Goal: Information Seeking & Learning: Find specific fact

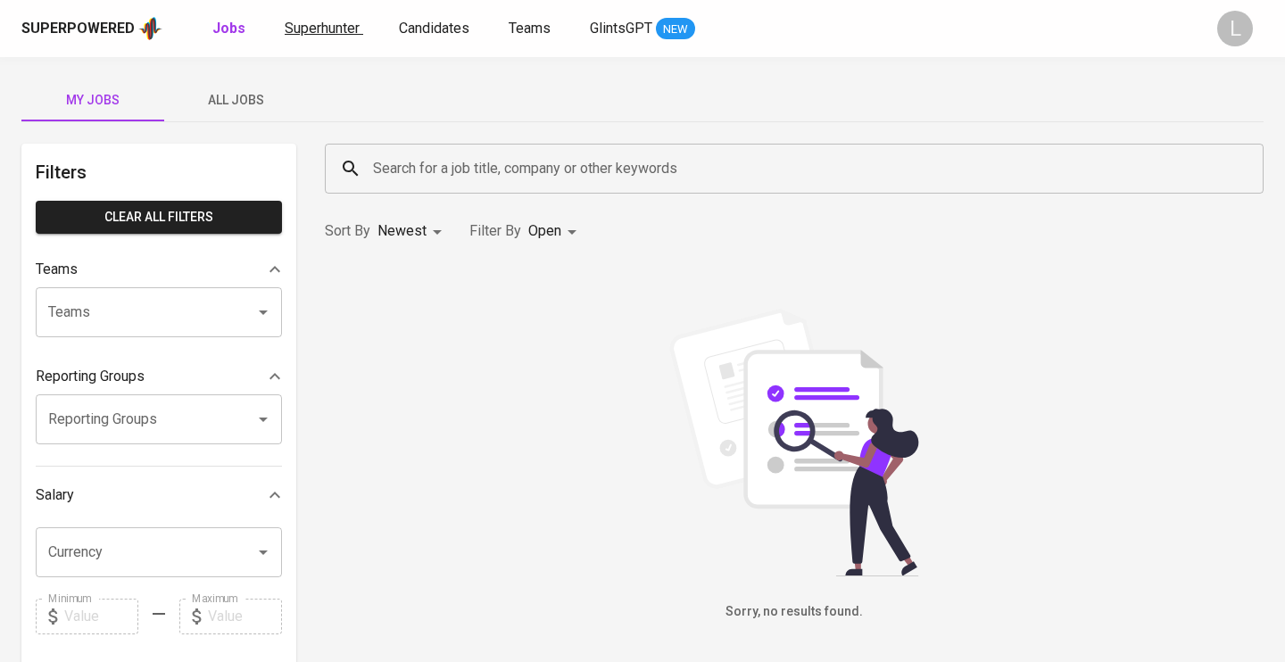
click at [329, 39] on link "Superhunter" at bounding box center [324, 29] width 79 height 22
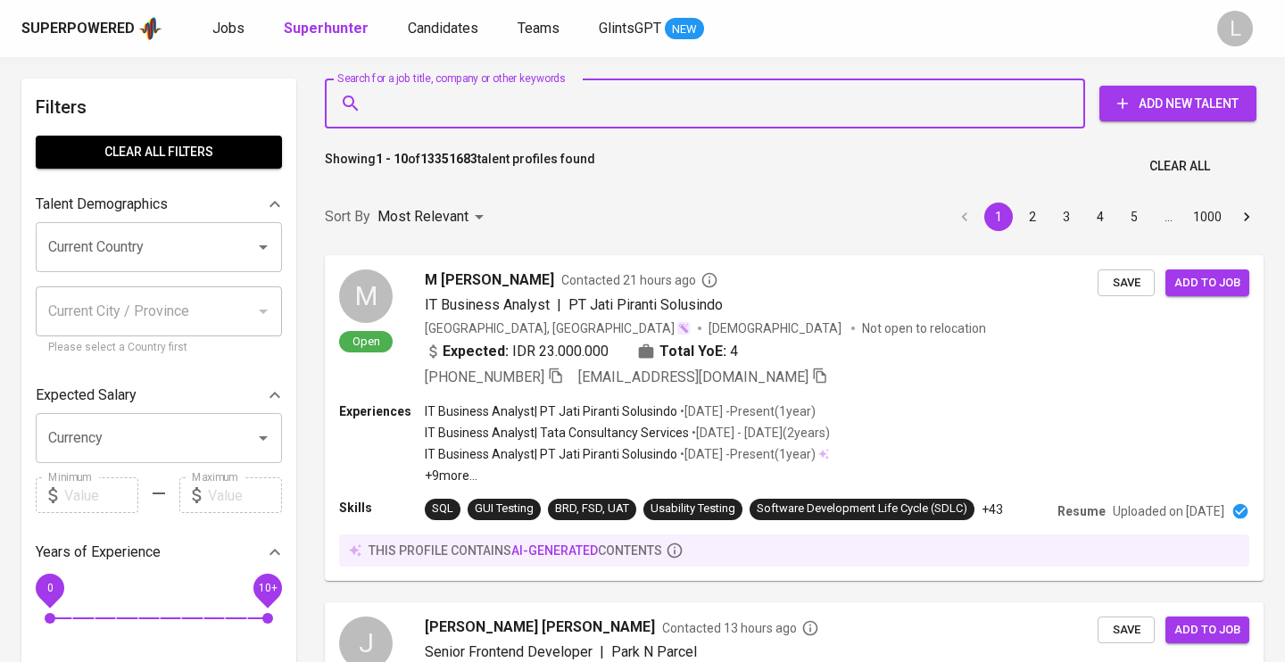
click at [523, 112] on input "Search for a job title, company or other keywords" at bounding box center [709, 104] width 682 height 34
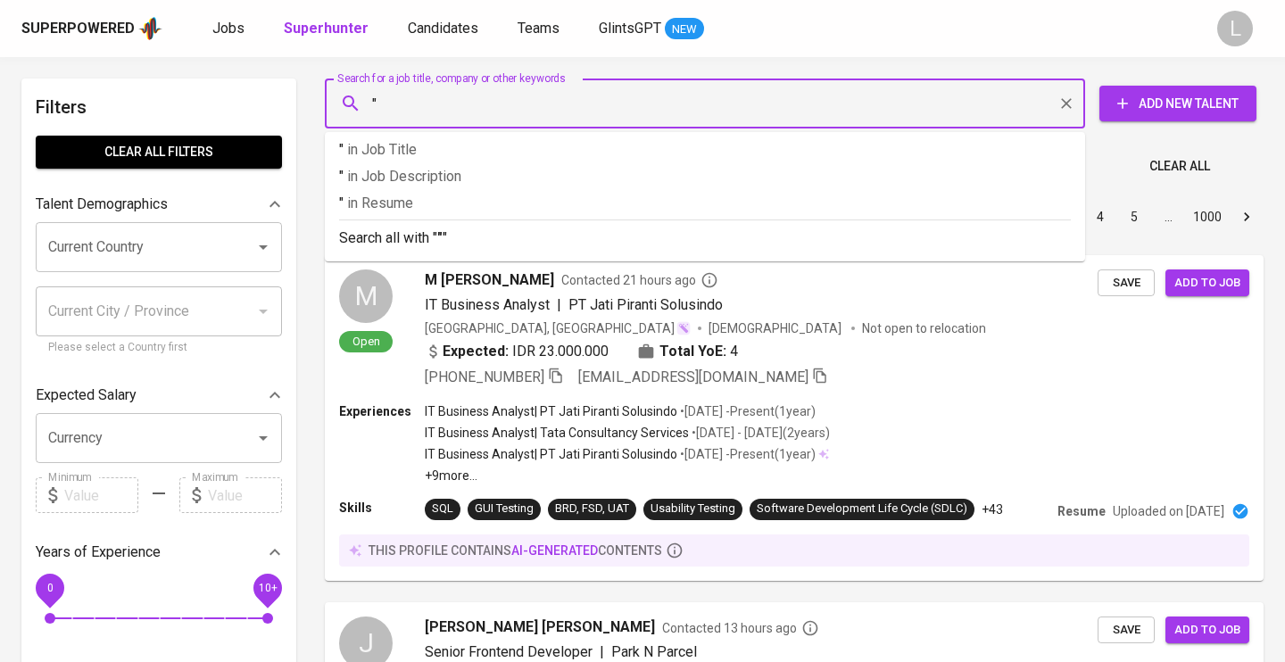
paste input "[EMAIL_ADDRESS][DOMAIN_NAME]"
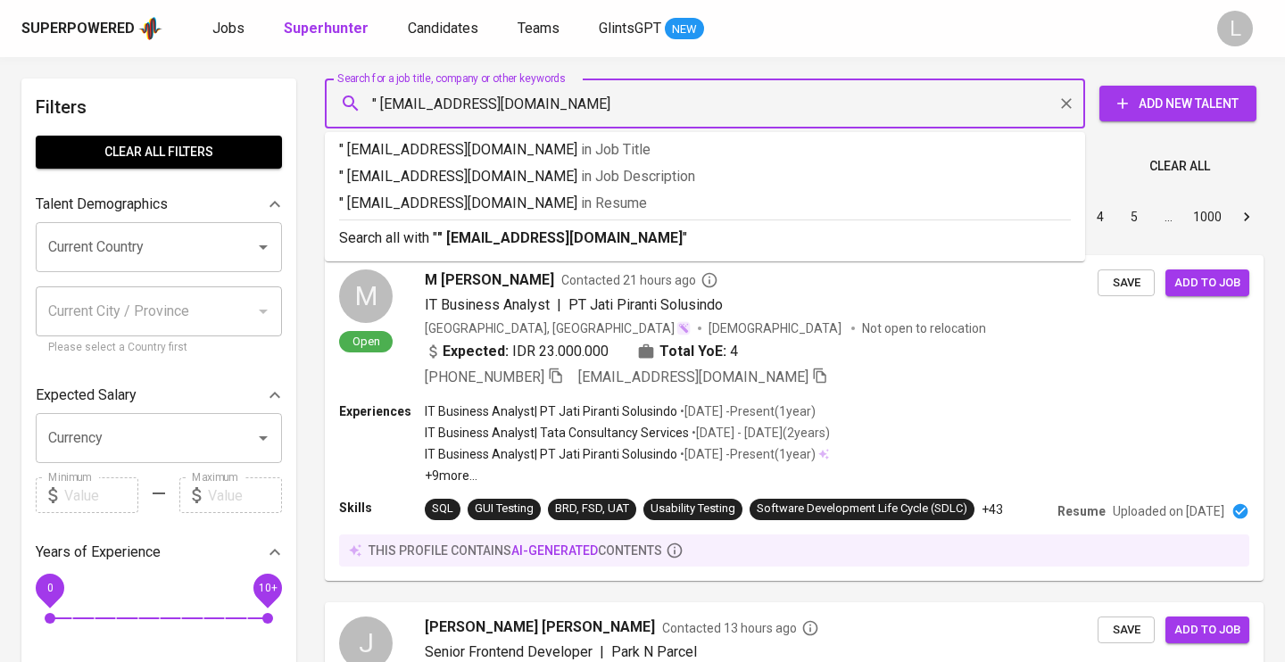
click at [385, 106] on input "" [EMAIL_ADDRESS][DOMAIN_NAME]" at bounding box center [709, 104] width 682 height 34
click at [555, 97] on input ""[EMAIL_ADDRESS][DOMAIN_NAME]" at bounding box center [709, 104] width 682 height 34
type input ""[EMAIL_ADDRESS][DOMAIN_NAME]""
click at [589, 199] on p ""[EMAIL_ADDRESS][DOMAIN_NAME]" in [GEOGRAPHIC_DATA]" at bounding box center [705, 203] width 732 height 21
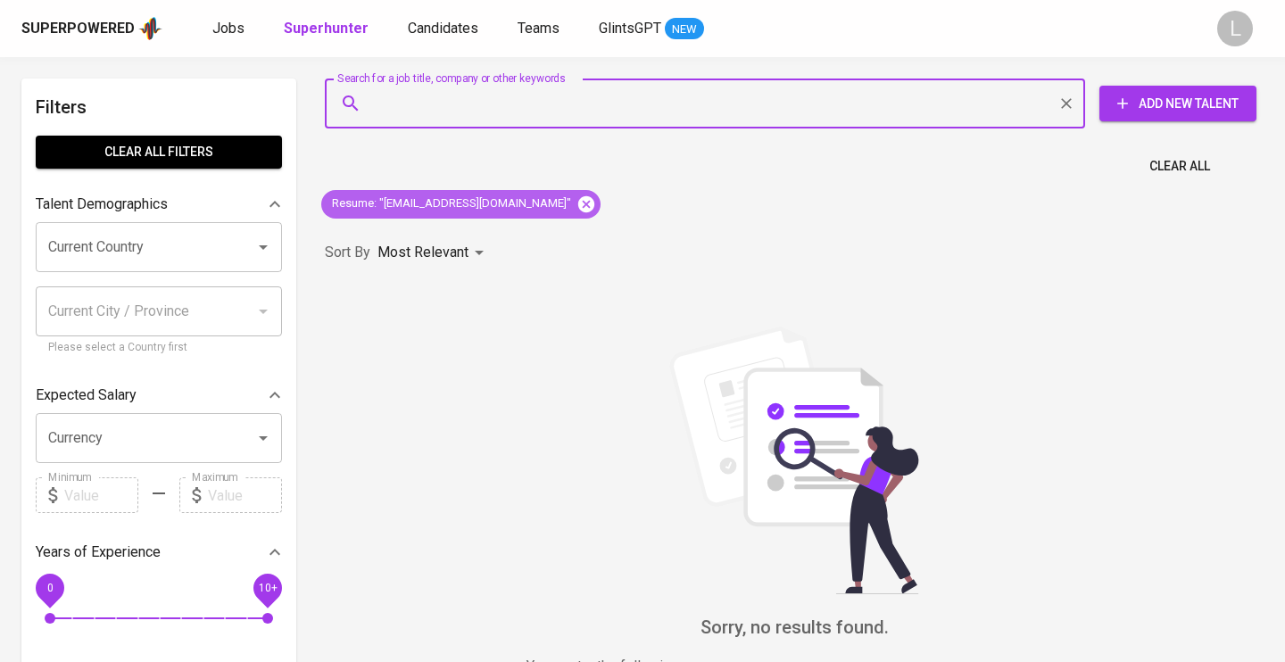
click at [576, 205] on icon at bounding box center [586, 204] width 20 height 20
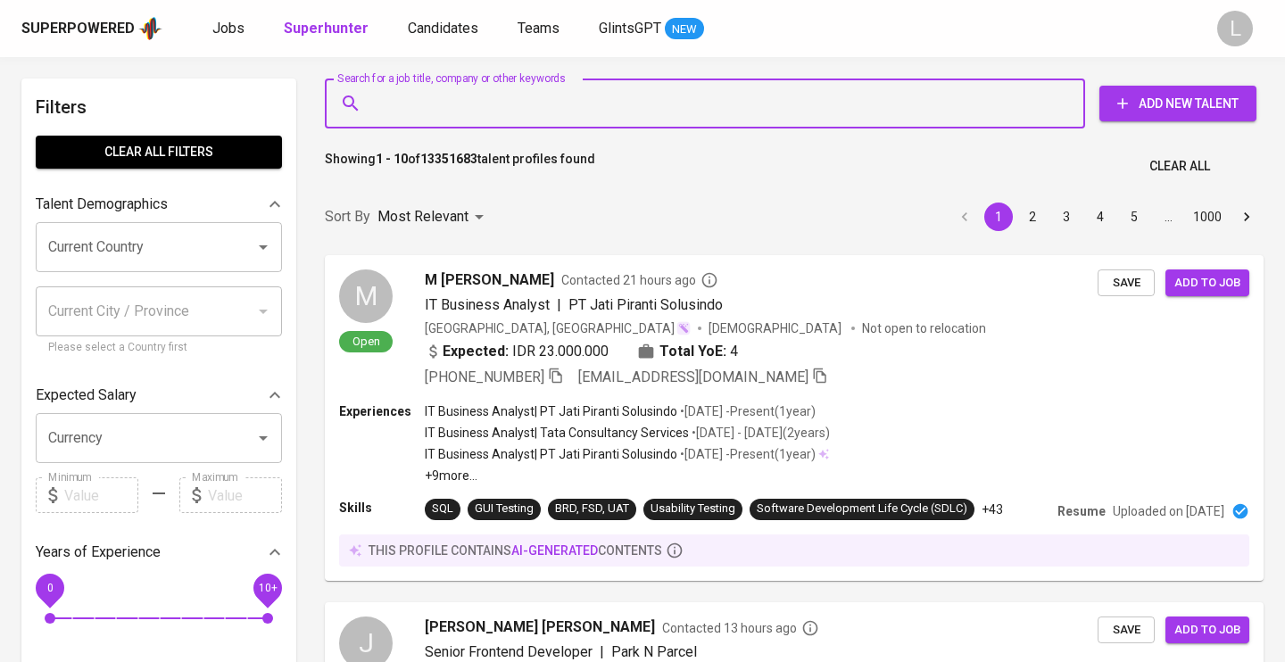
click at [571, 105] on input "Search for a job title, company or other keywords" at bounding box center [709, 104] width 682 height 34
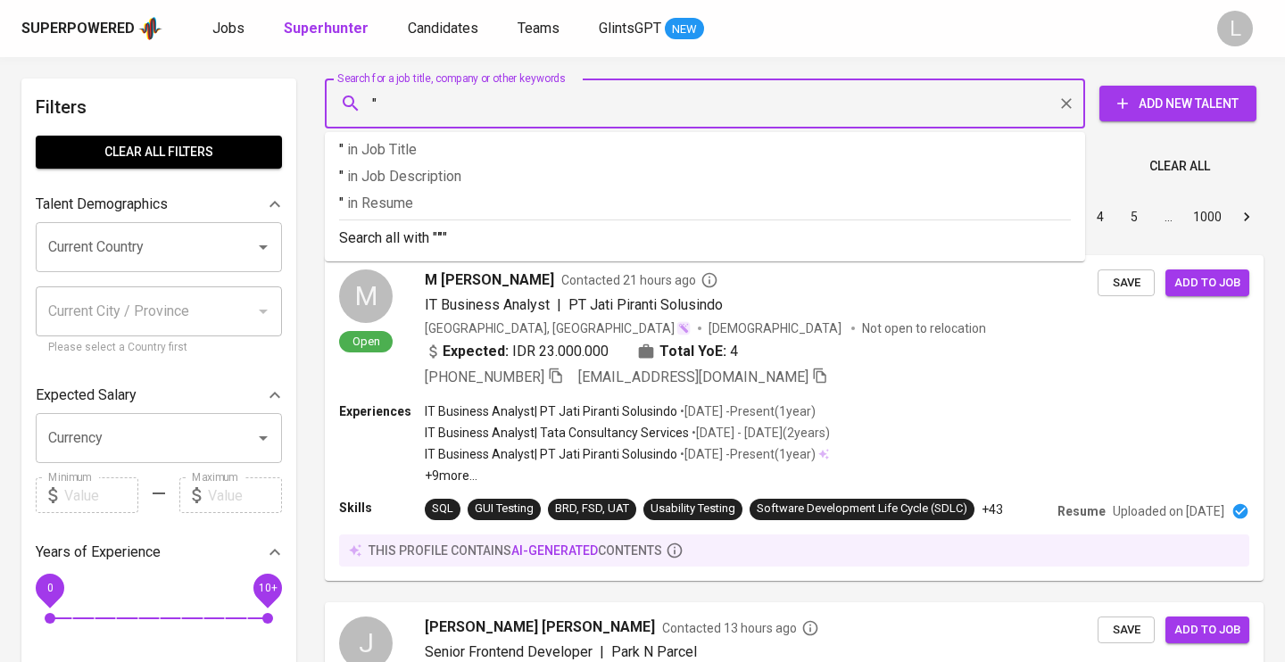
paste input "[PERSON_NAME] G"
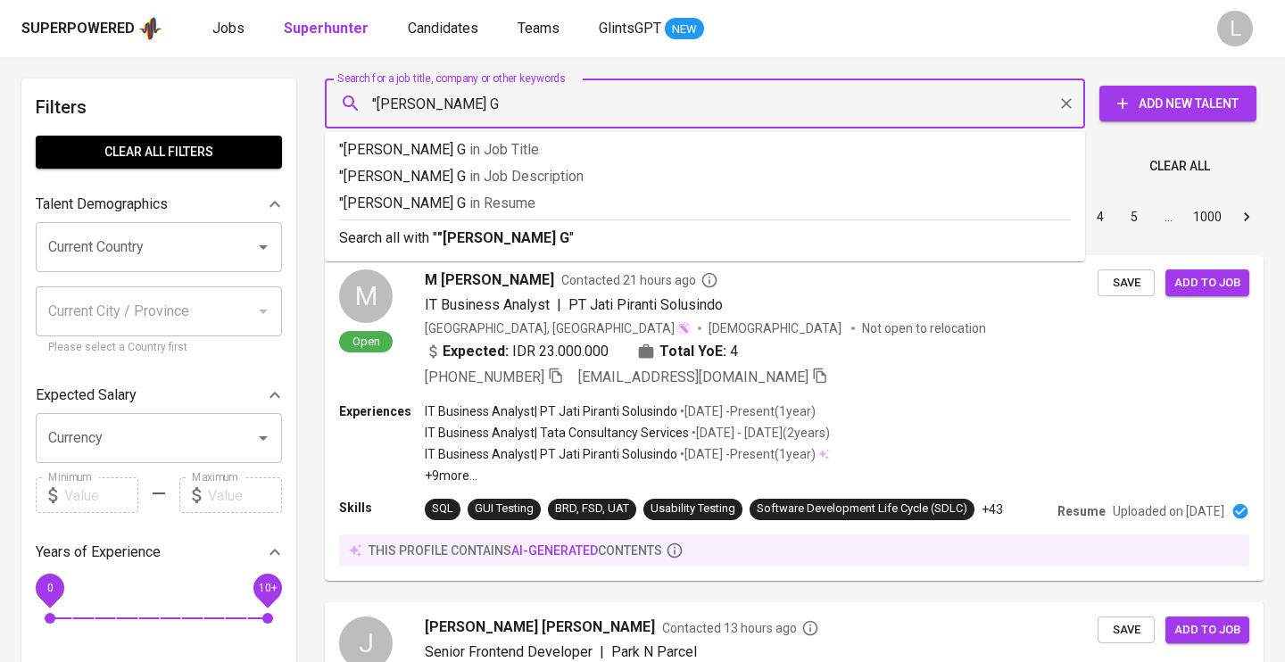
type input ""[PERSON_NAME] G""
click at [533, 204] on p ""[PERSON_NAME] G" in Resume" at bounding box center [705, 203] width 732 height 21
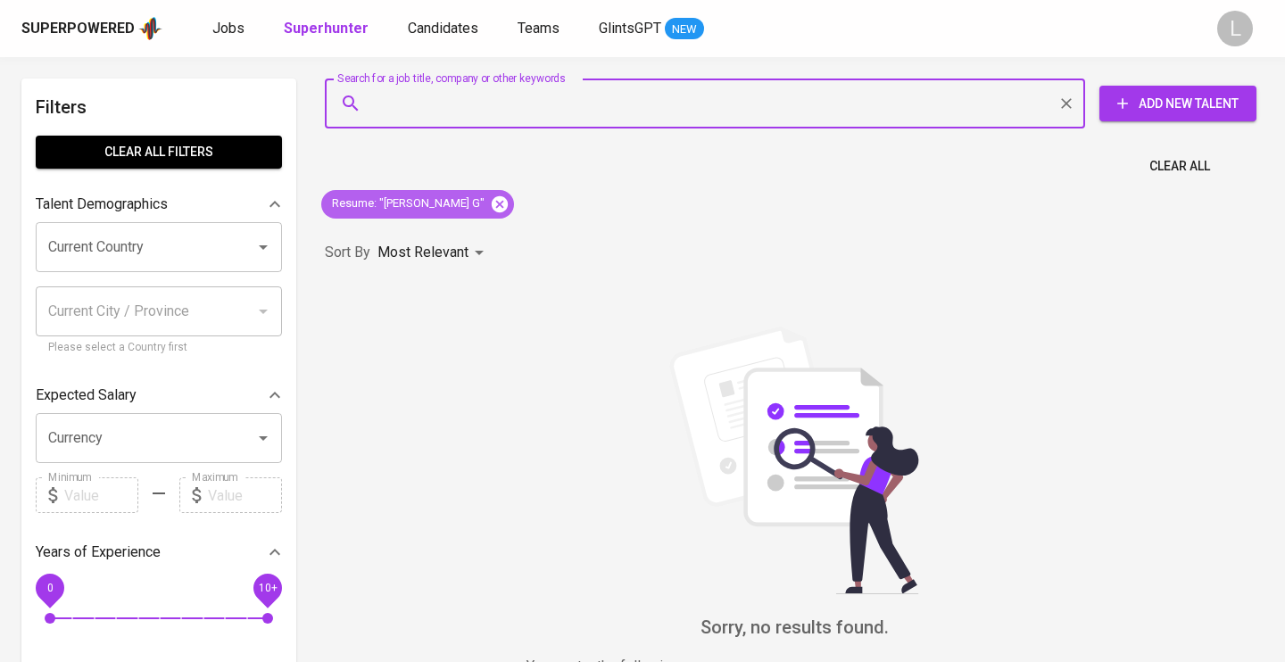
click at [492, 199] on icon at bounding box center [500, 203] width 16 height 16
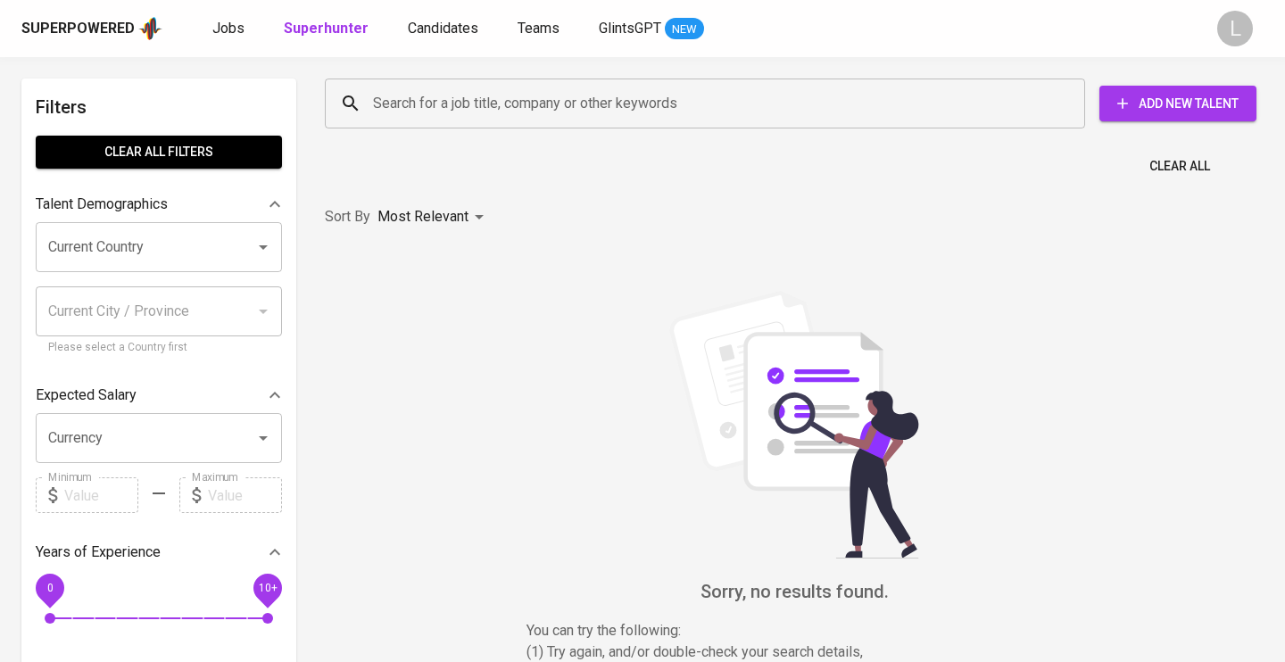
click at [409, 111] on input "Search for a job title, company or other keywords" at bounding box center [709, 104] width 682 height 34
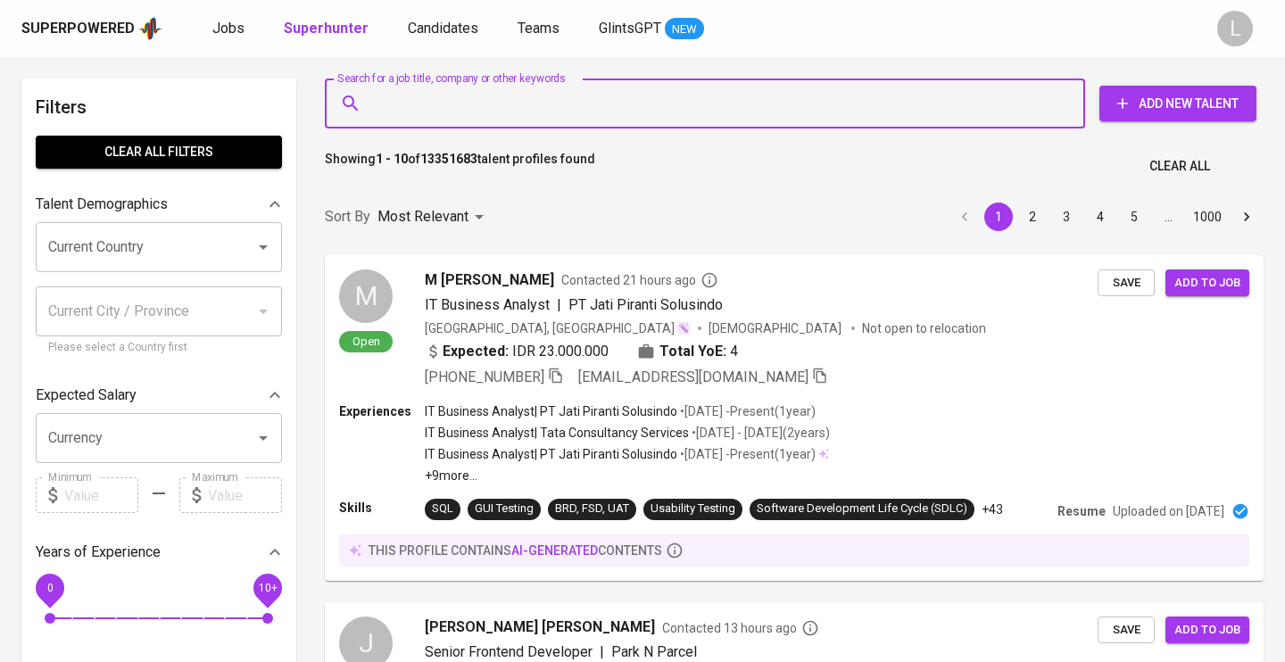
click at [406, 101] on input "Search for a job title, company or other keywords" at bounding box center [709, 104] width 682 height 34
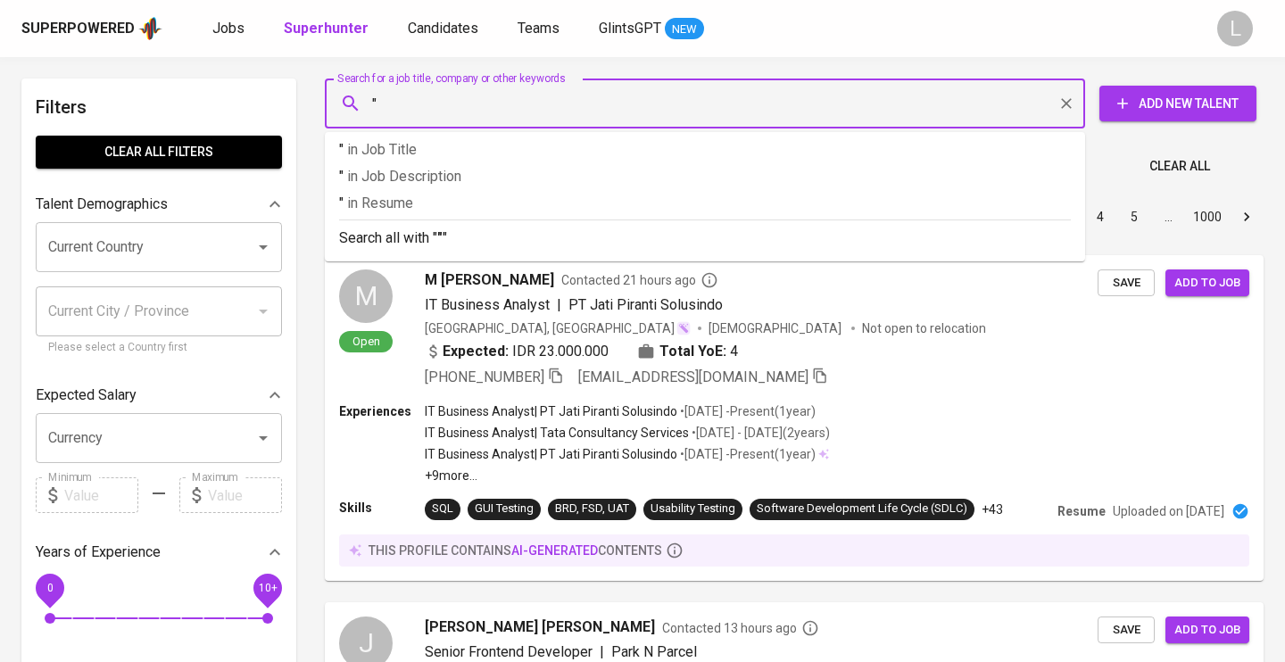
paste input "[PERSON_NAME]"
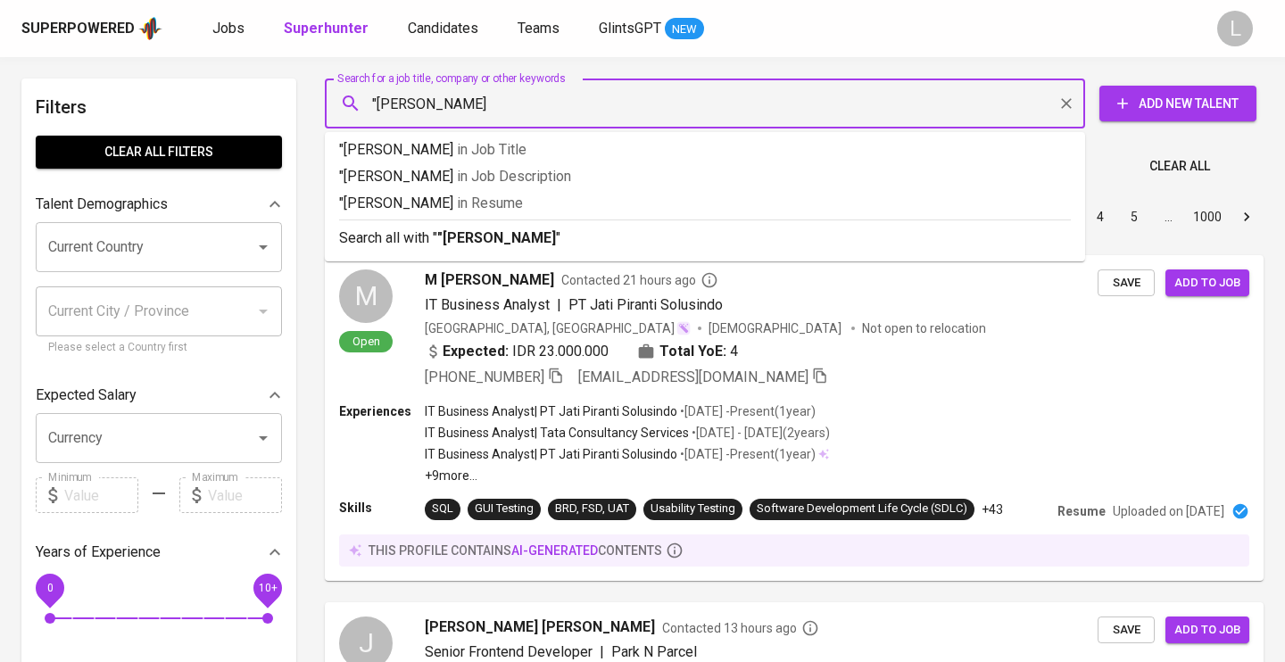
type input ""[PERSON_NAME]""
click at [609, 238] on p "Search all with " "[PERSON_NAME]" "" at bounding box center [705, 237] width 732 height 21
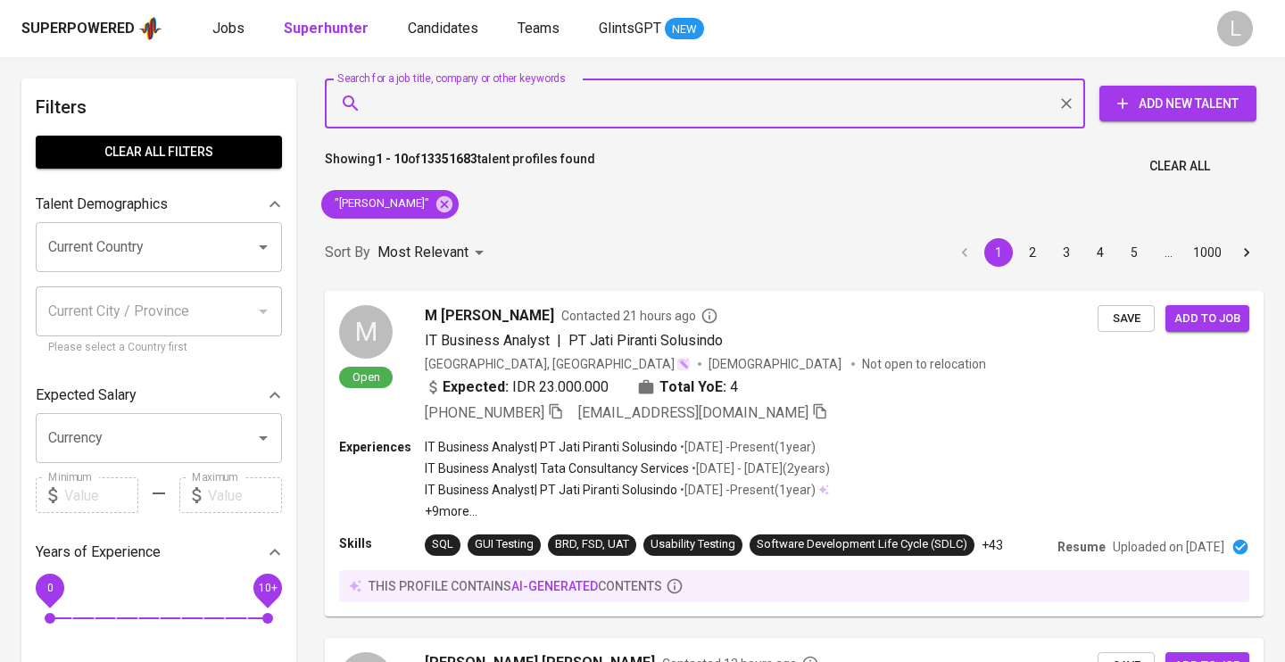
click at [546, 236] on div "Sort By Most Relevant MOST_RELEVANT 1 2 3 4 5 … 1000" at bounding box center [794, 253] width 960 height 54
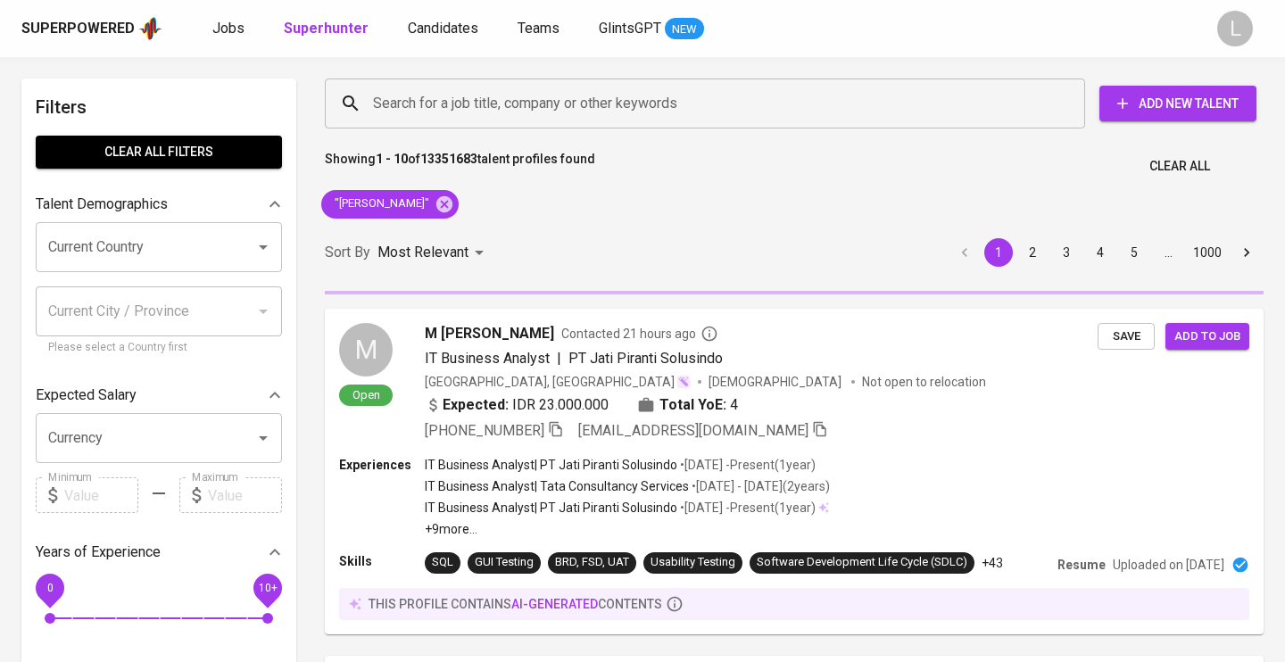
click at [546, 236] on div "Sort By Most Relevant MOST_RELEVANT 1 2 3 4 5 … 1000" at bounding box center [794, 253] width 960 height 54
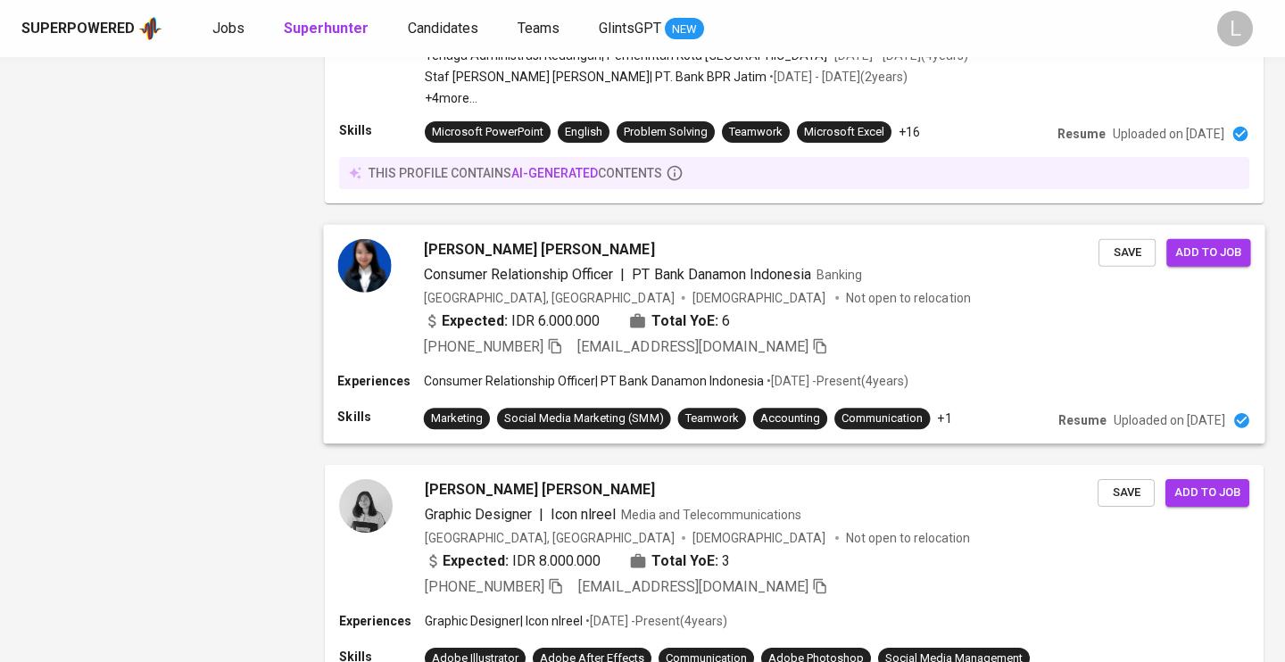
scroll to position [2887, 1]
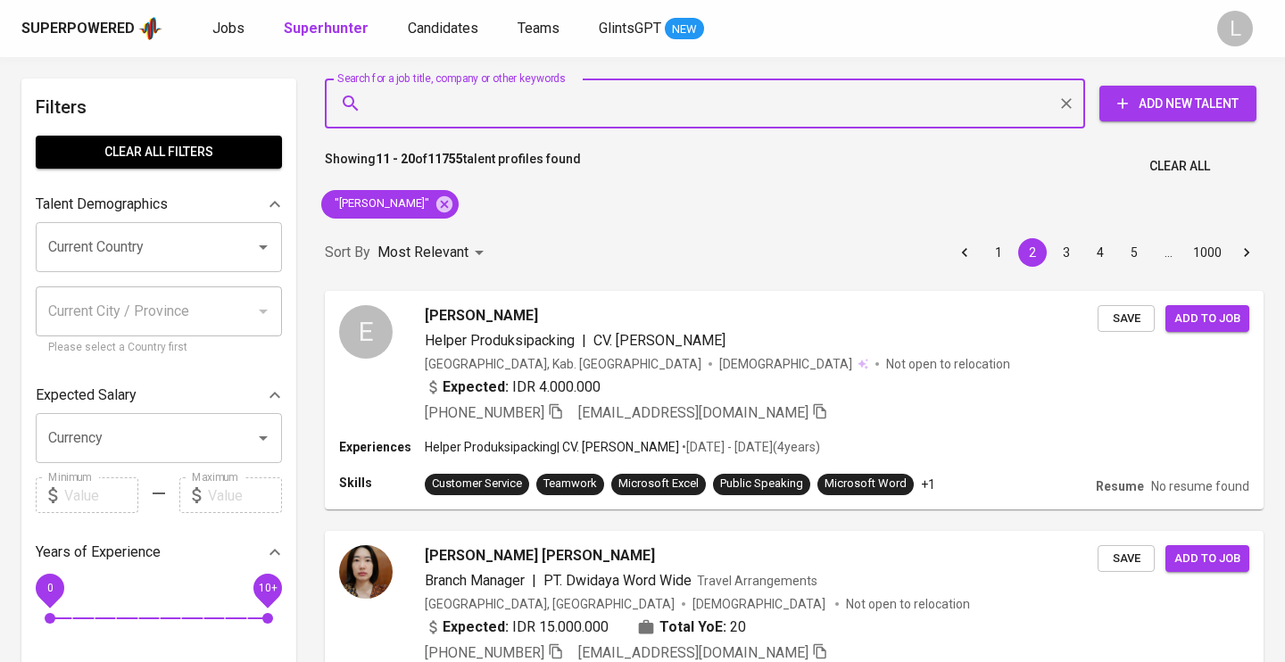
click at [603, 109] on input "Search for a job title, company or other keywords" at bounding box center [709, 104] width 682 height 34
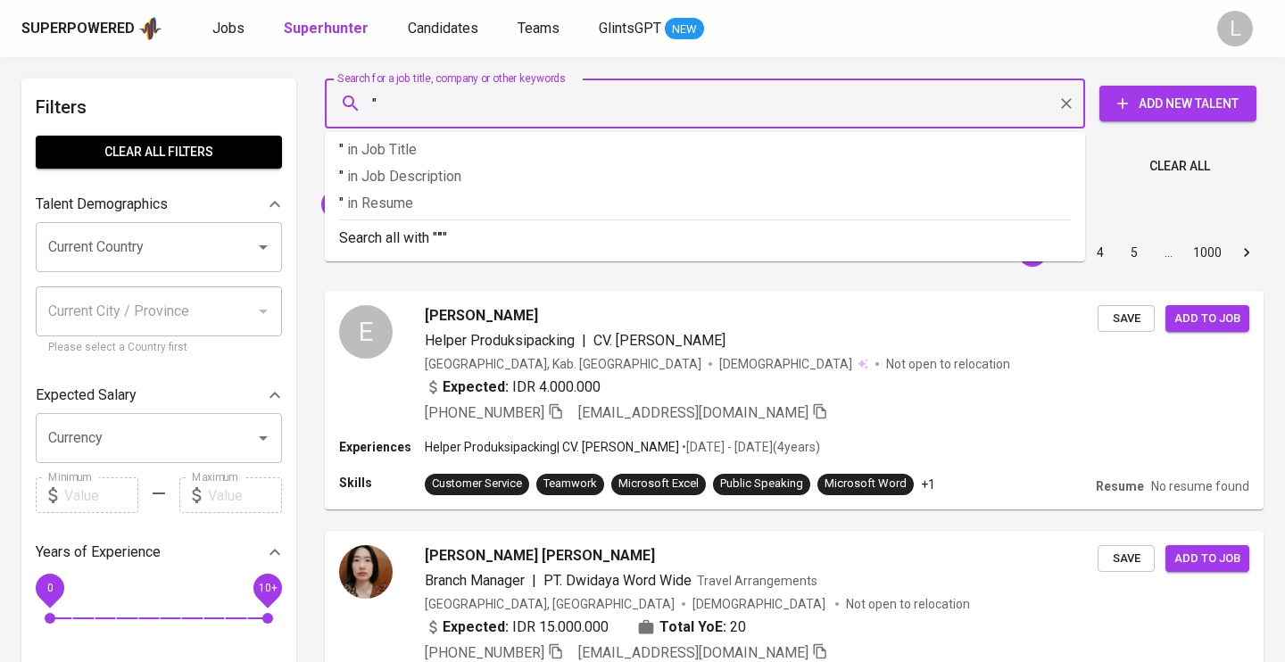
paste input "[EMAIL_ADDRESS][DOMAIN_NAME]"
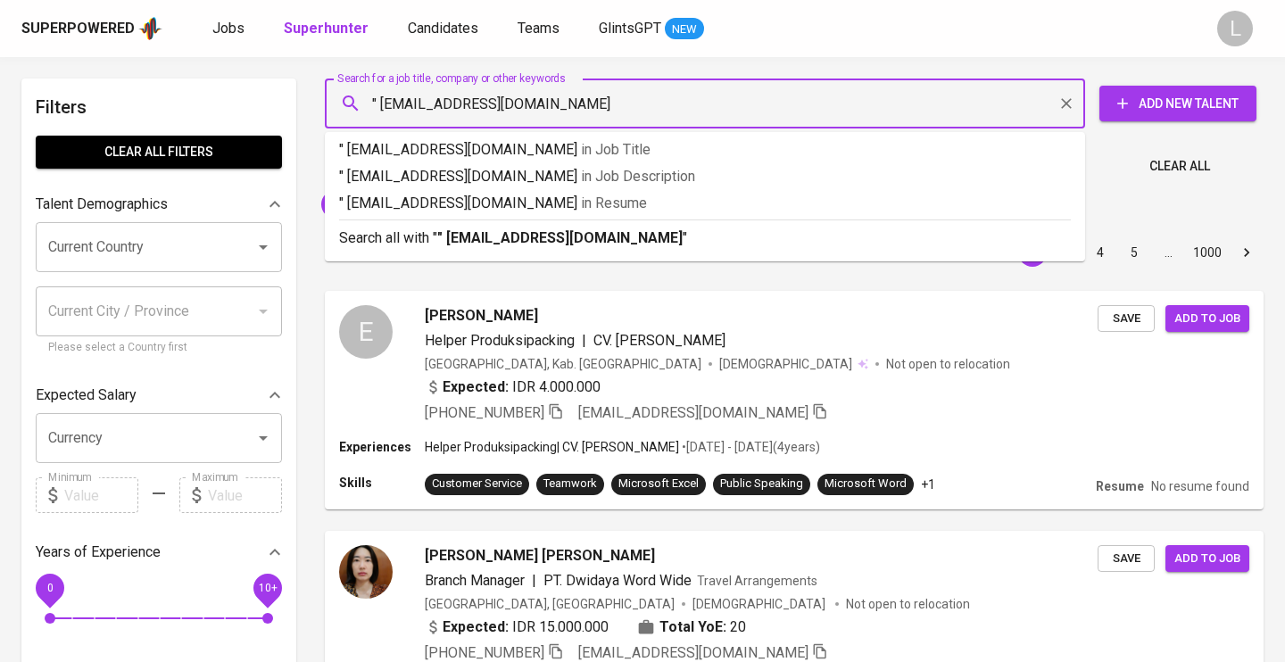
click at [385, 103] on input "" [EMAIL_ADDRESS][DOMAIN_NAME]" at bounding box center [709, 104] width 682 height 34
click at [548, 102] on input ""[EMAIL_ADDRESS][DOMAIN_NAME]" at bounding box center [709, 104] width 682 height 34
type input ""[EMAIL_ADDRESS][DOMAIN_NAME]""
click at [580, 227] on div "Search all with " "go_elvina@yahoo.com" "" at bounding box center [705, 233] width 732 height 29
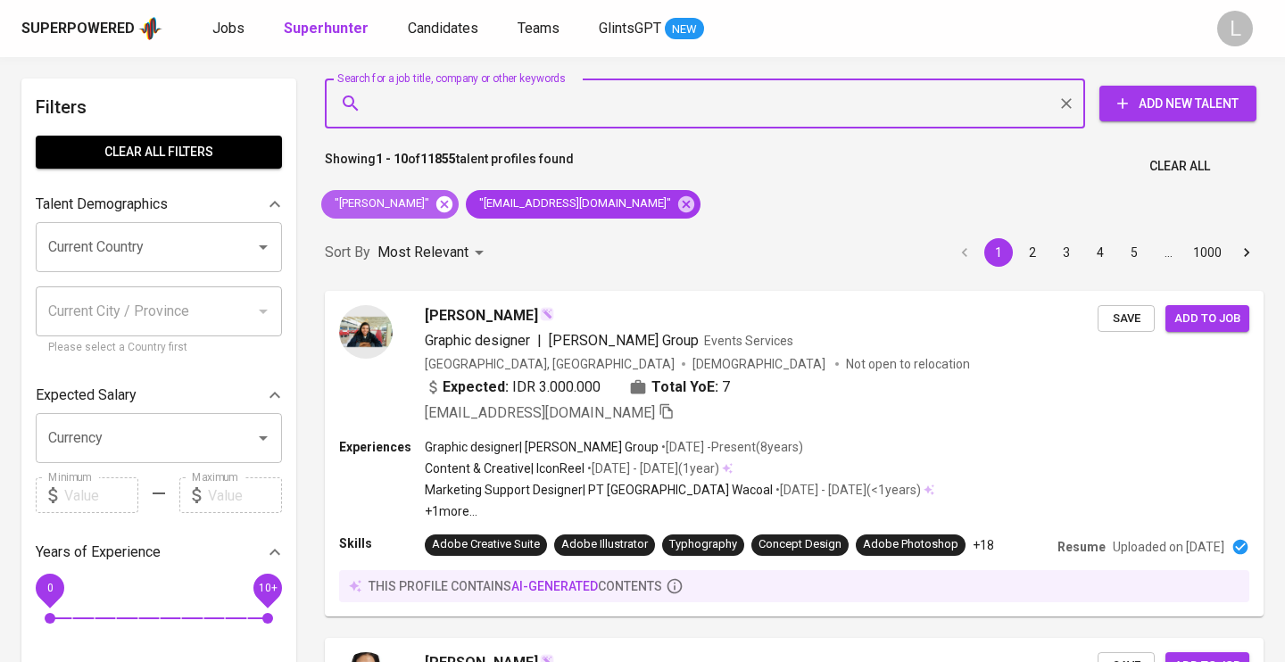
click at [452, 201] on icon at bounding box center [444, 203] width 16 height 16
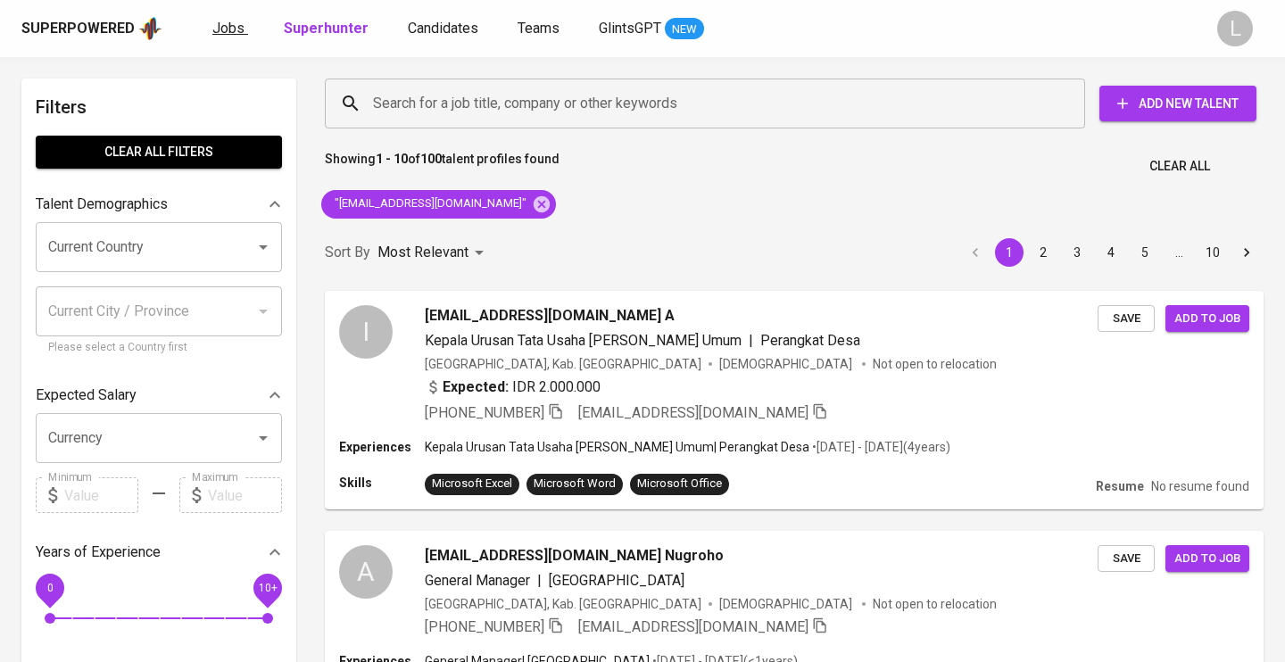
click at [224, 27] on span "Jobs" at bounding box center [228, 28] width 32 height 17
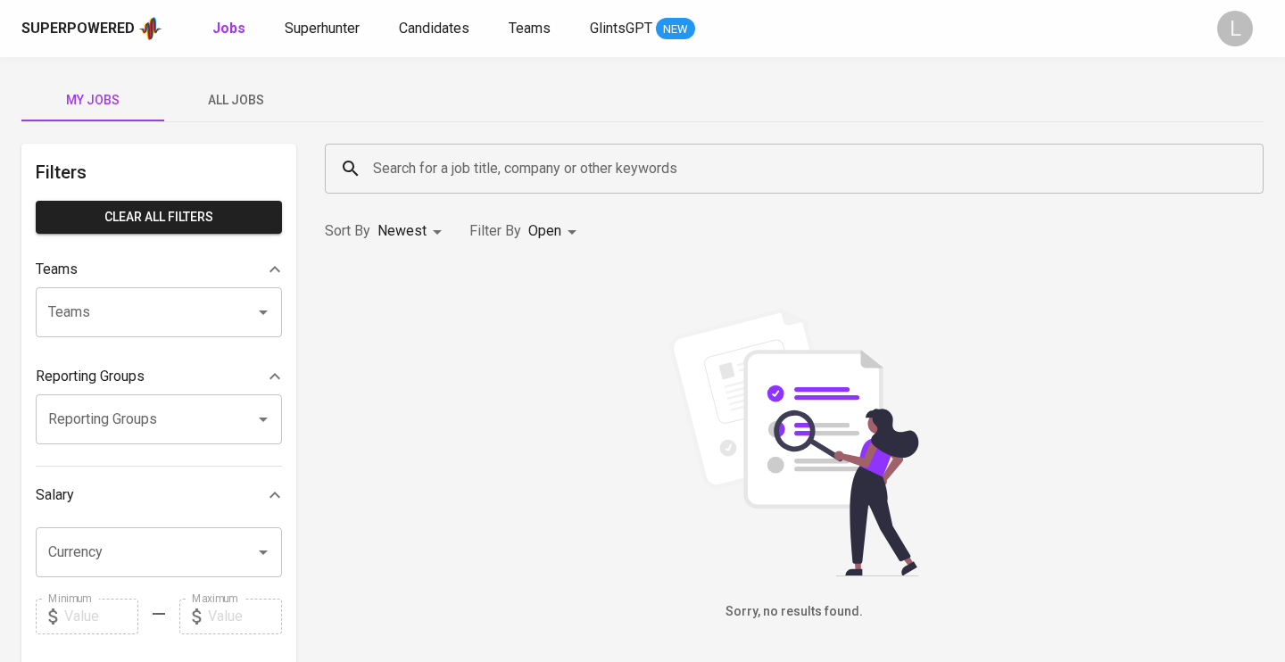
click at [263, 310] on icon "Open" at bounding box center [263, 312] width 9 height 4
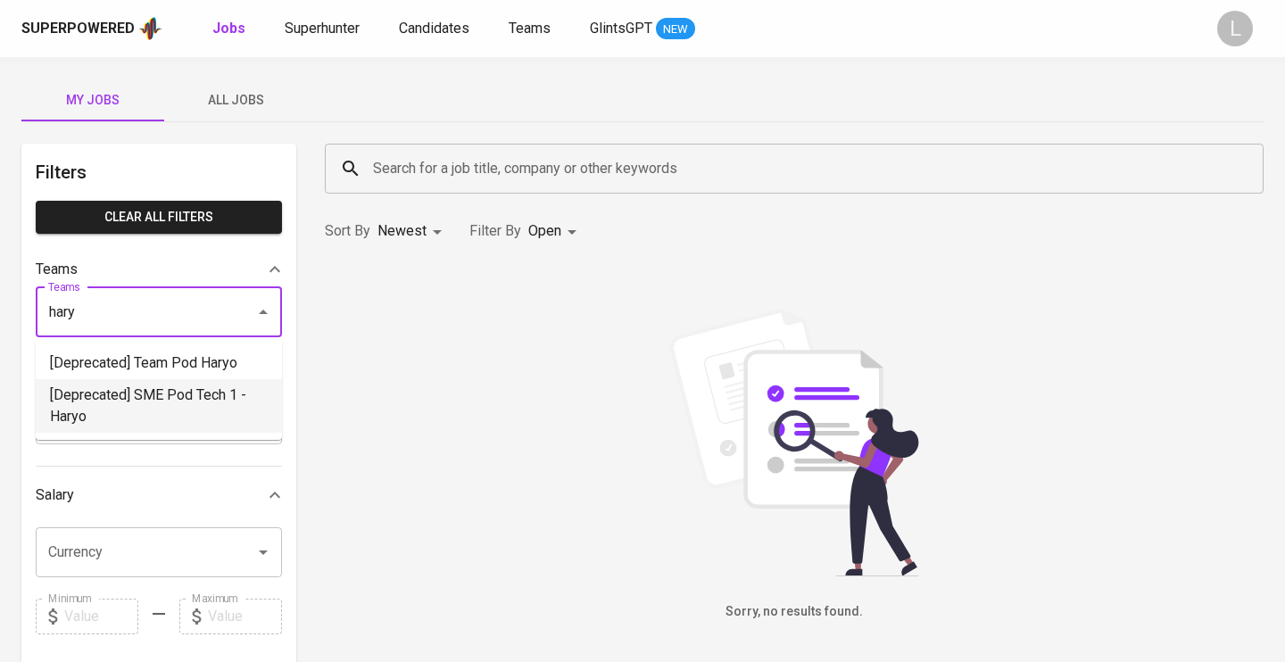
click at [194, 393] on li "[Deprecated] SME Pod Tech 1 -  Haryo" at bounding box center [159, 406] width 246 height 54
type input "hary"
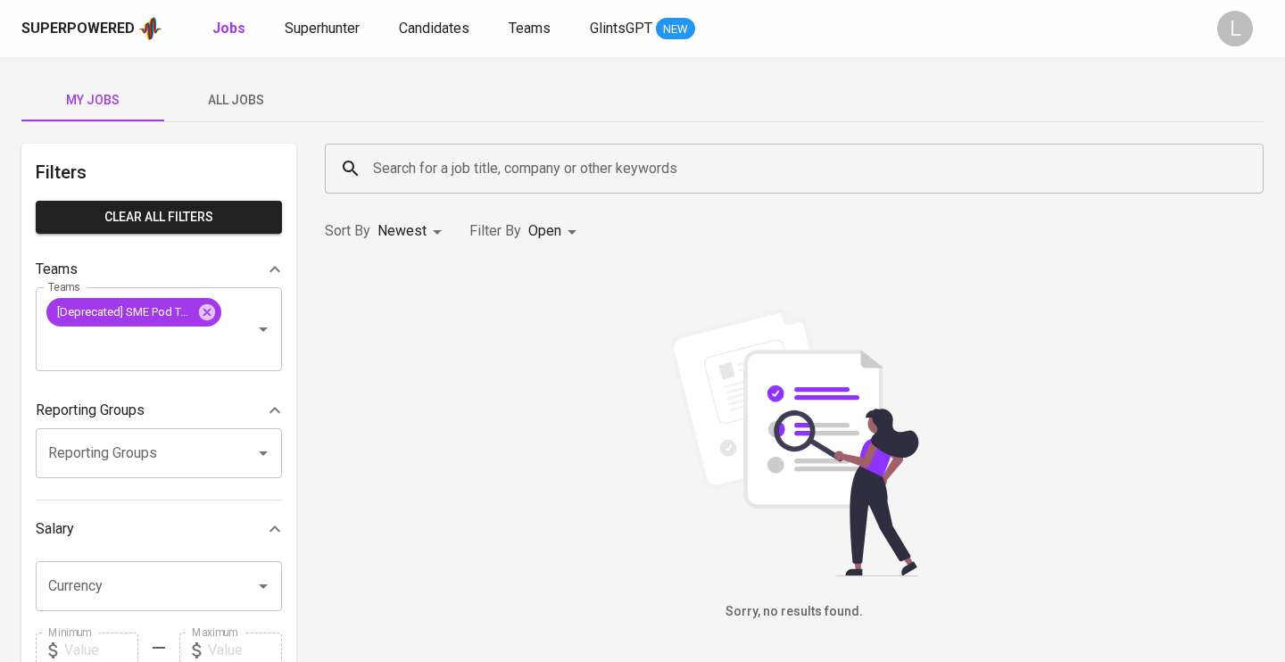
click at [516, 224] on p "Filter By" at bounding box center [495, 230] width 52 height 21
click at [558, 232] on body "Superpowered Jobs Superhunter Candidates Teams GlintsGPT NEW L My Jobs All Jobs…" at bounding box center [642, 626] width 1285 height 1252
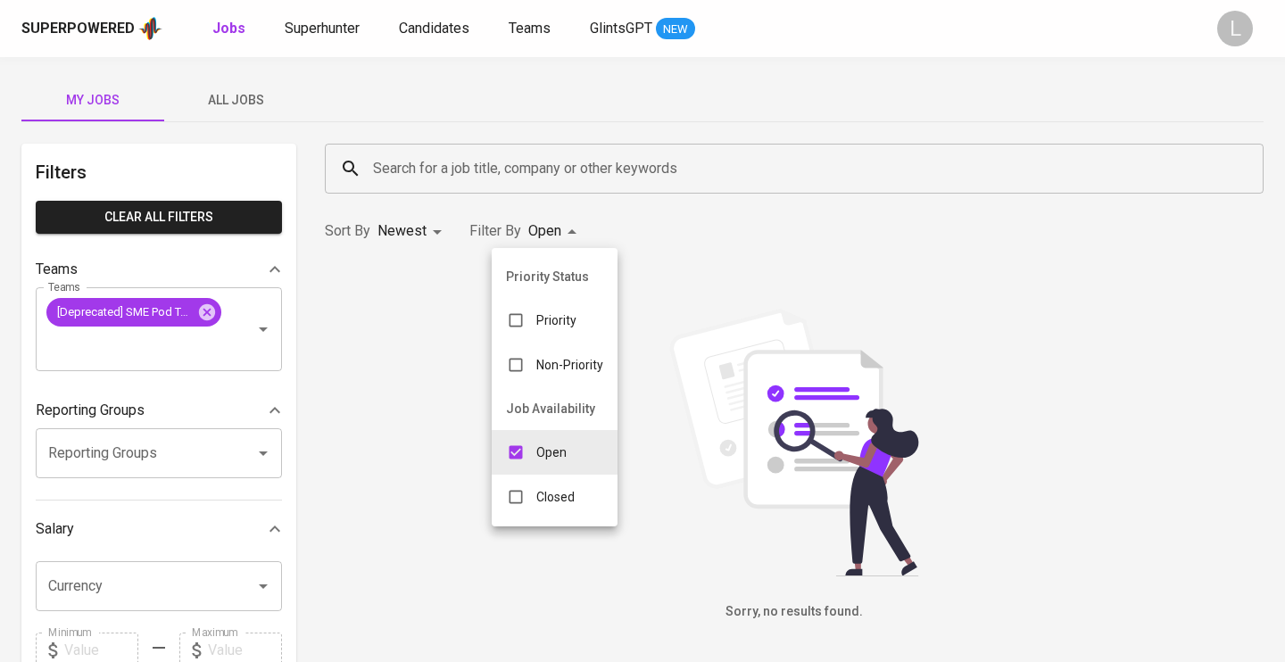
click at [542, 452] on p "Open" at bounding box center [551, 452] width 30 height 18
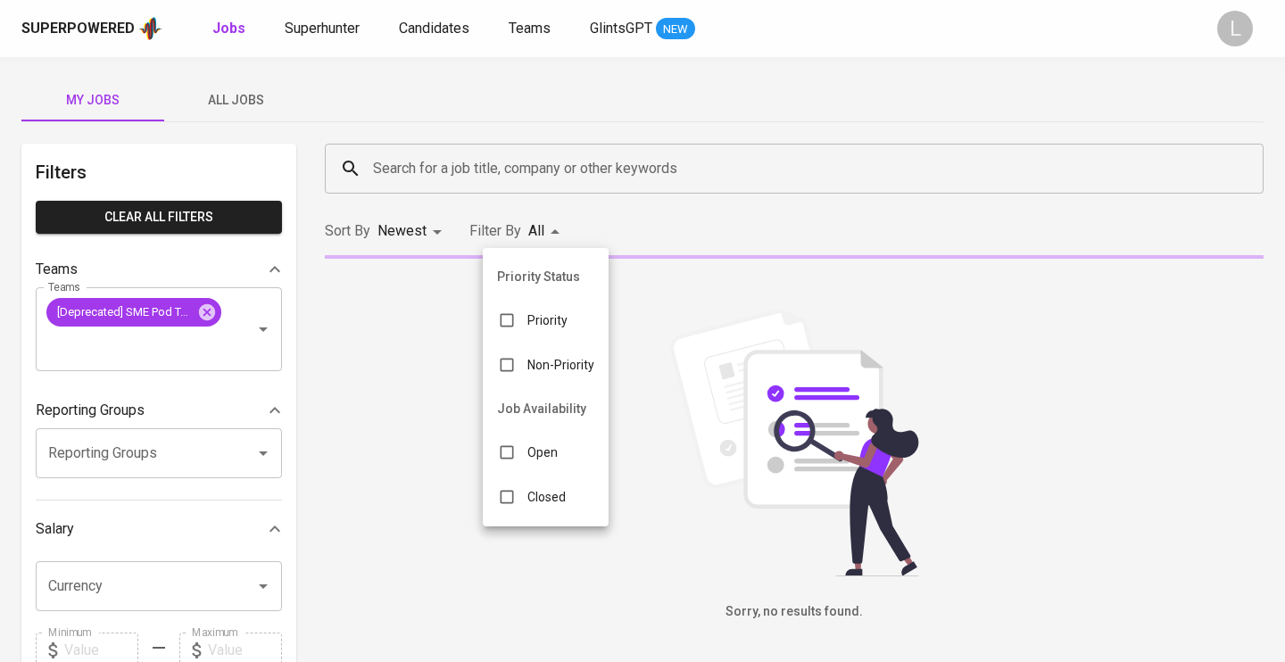
checkbox input "false"
click at [550, 497] on p "Closed" at bounding box center [546, 497] width 38 height 18
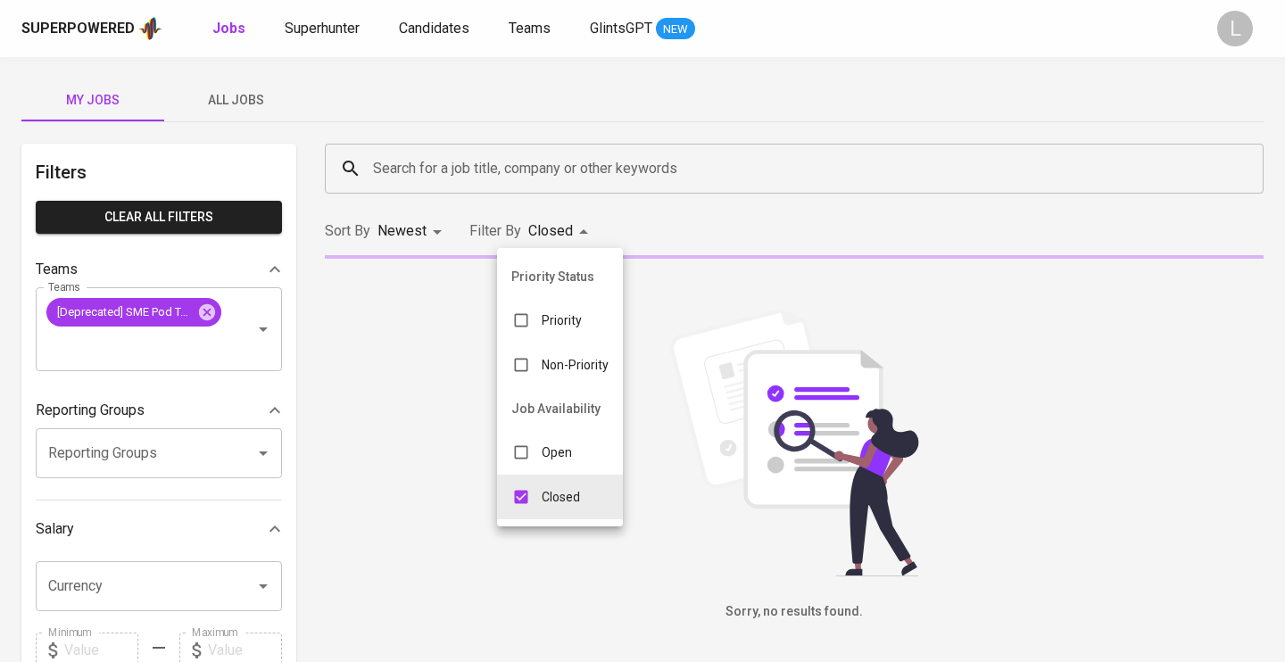
type input "CLOSE"
checkbox input "true"
click at [259, 326] on div at bounding box center [642, 331] width 1285 height 662
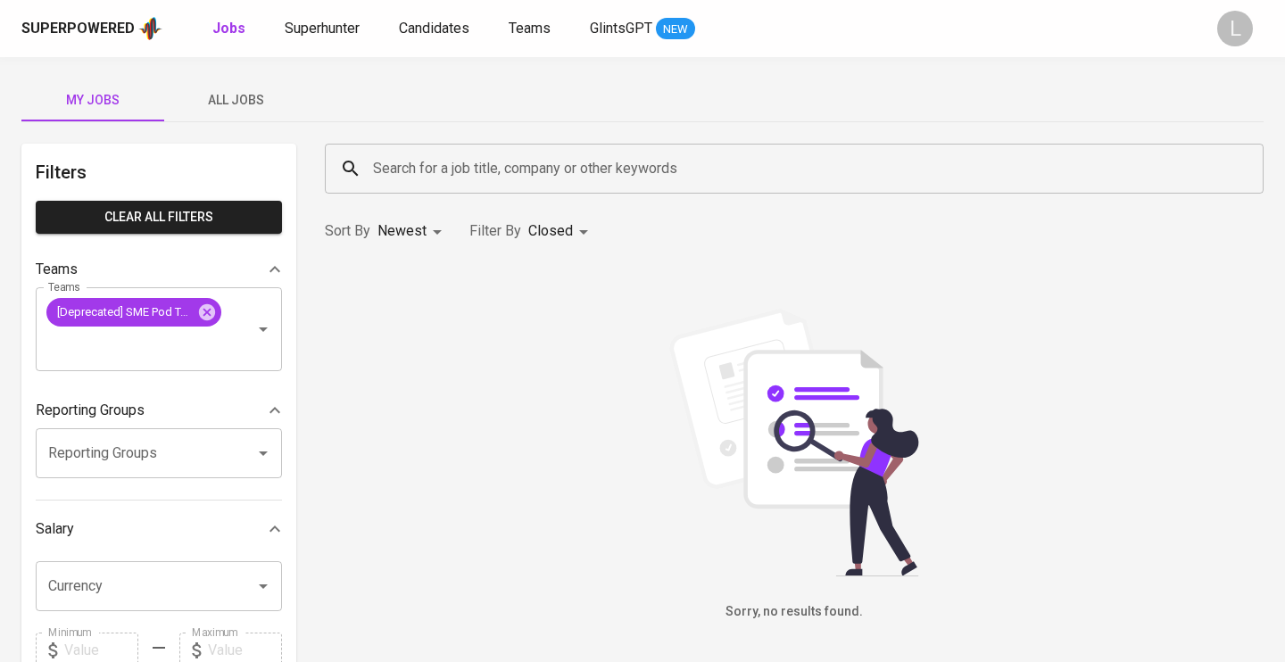
click at [258, 109] on span "All Jobs" at bounding box center [235, 100] width 121 height 22
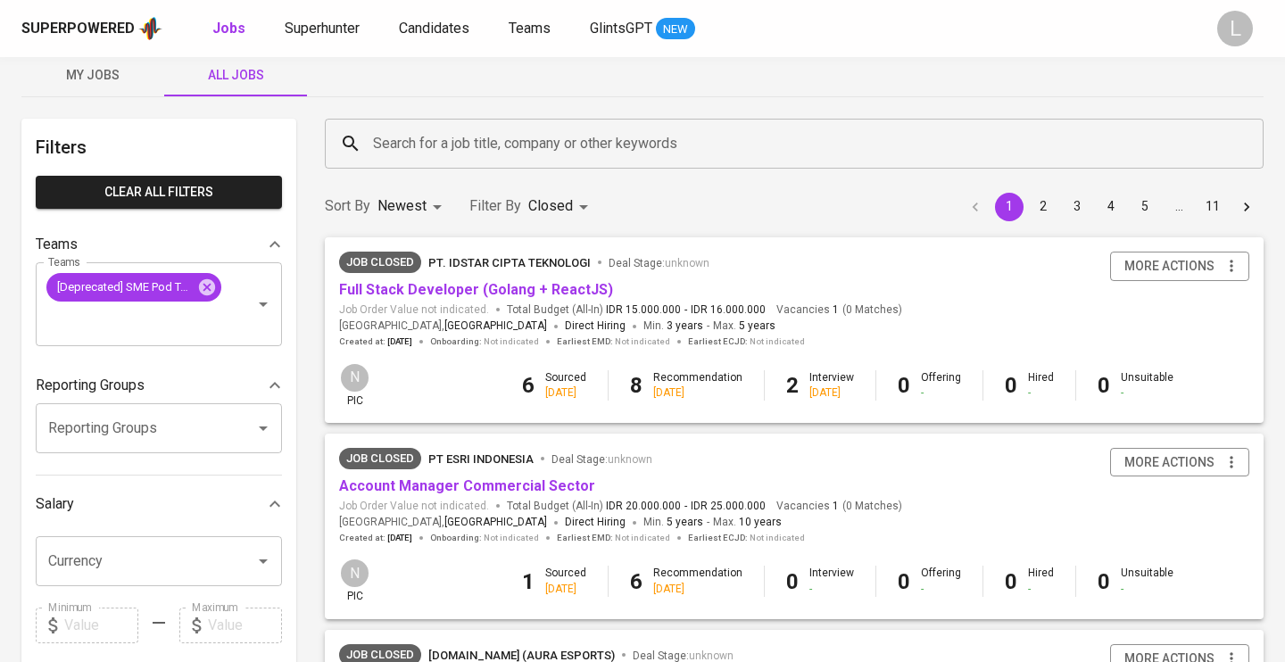
scroll to position [21, 0]
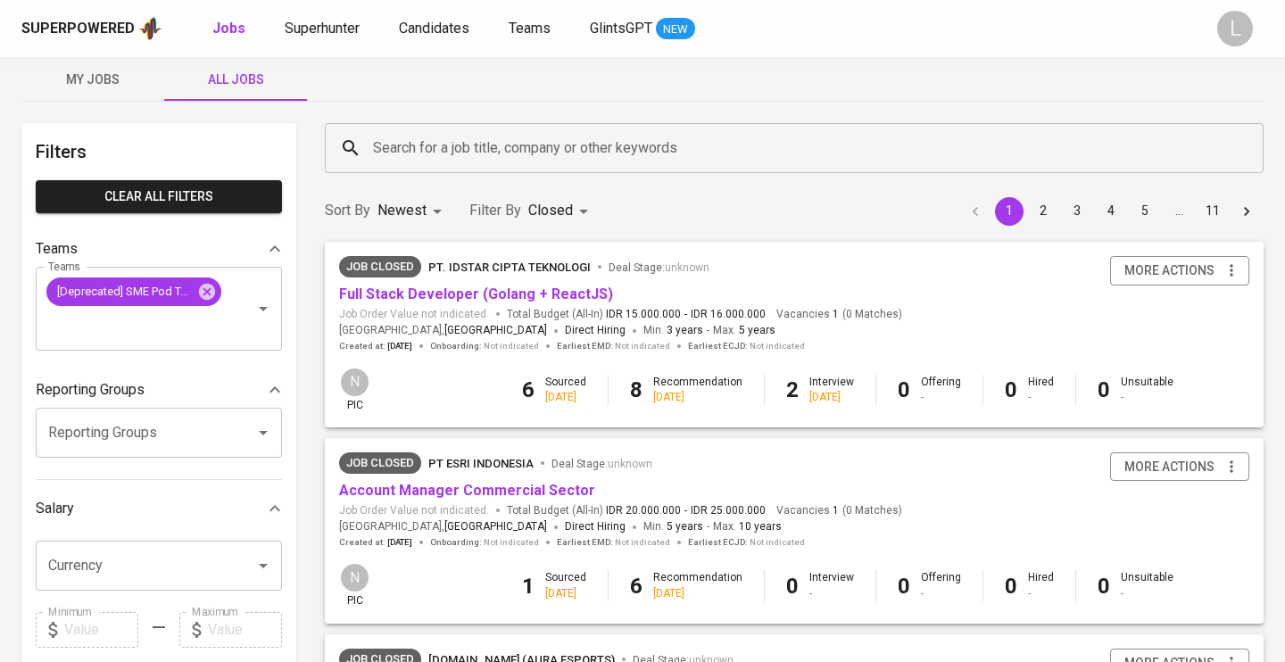
click at [455, 262] on span "PT. IDStar Cipta Teknologi" at bounding box center [509, 266] width 162 height 13
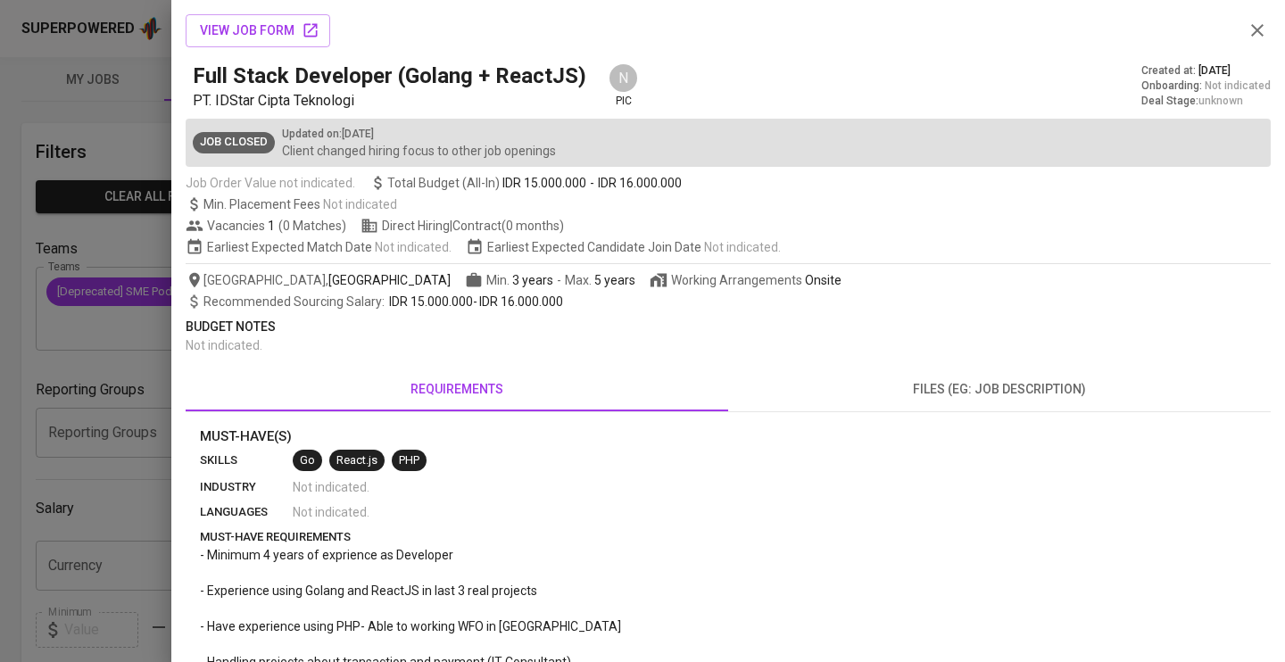
scroll to position [0, 0]
click at [866, 384] on span "files (eg: job description)" at bounding box center [999, 389] width 521 height 22
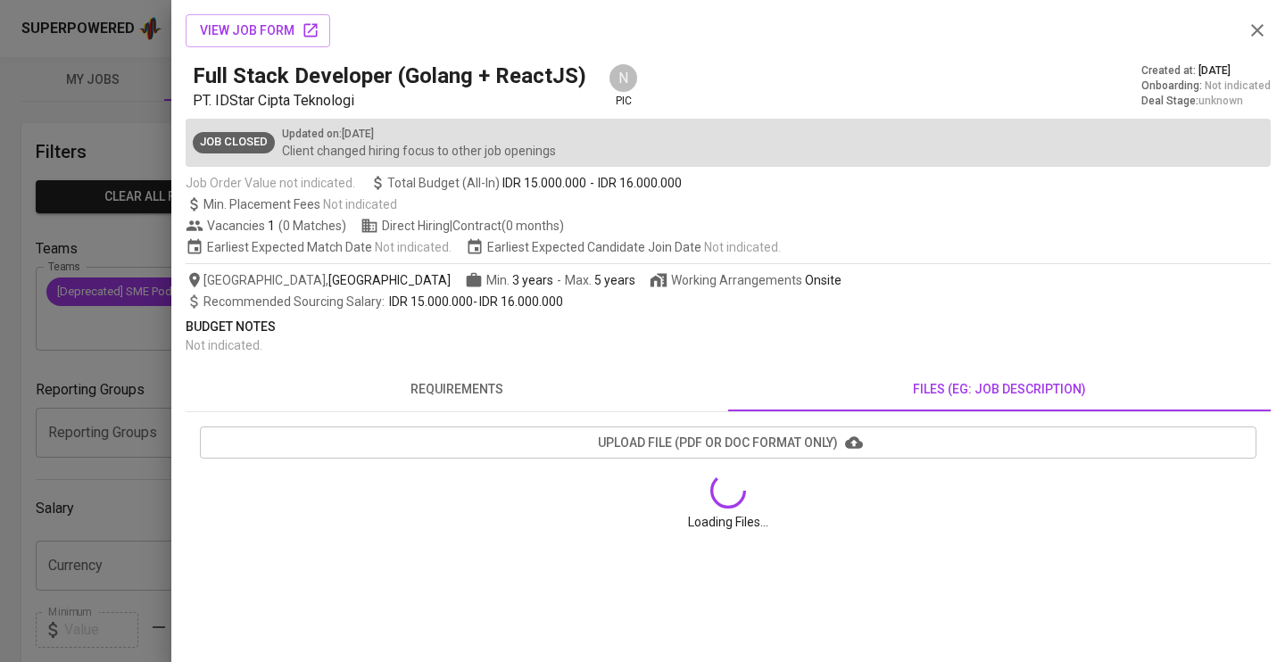
click at [866, 384] on span "files (eg: job description)" at bounding box center [999, 389] width 521 height 22
click at [504, 387] on span "requirements" at bounding box center [456, 389] width 521 height 22
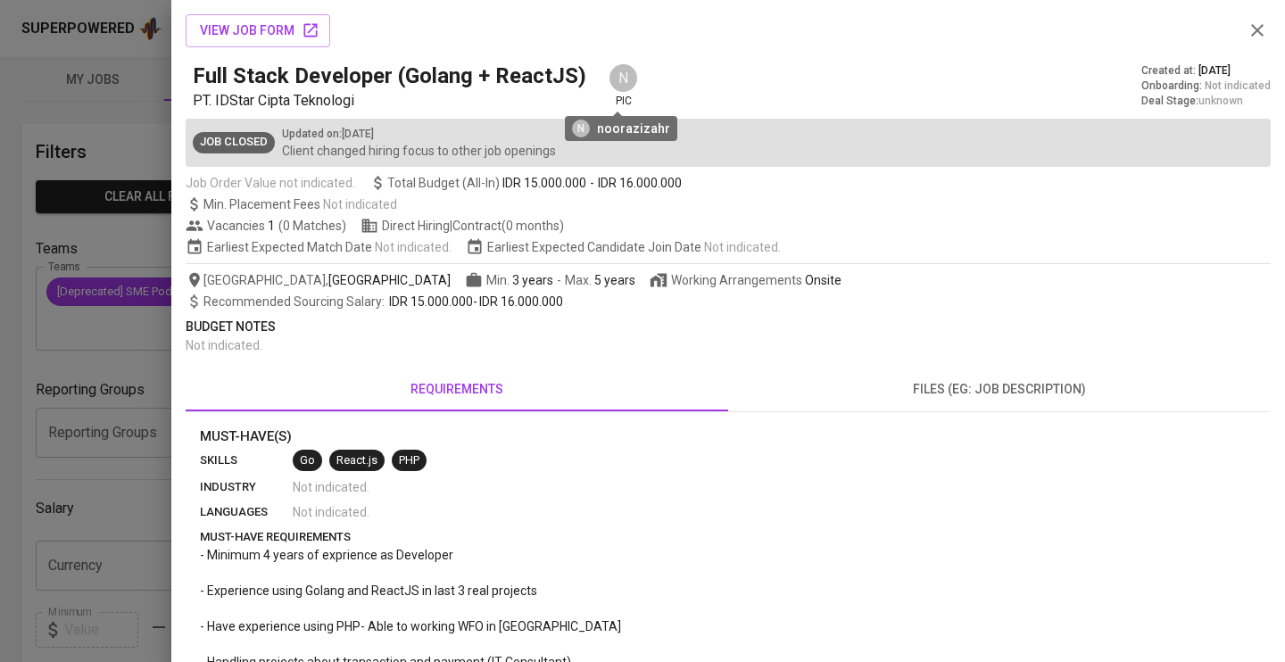
click at [619, 79] on div "N" at bounding box center [623, 77] width 31 height 31
drag, startPoint x: 216, startPoint y: 99, endPoint x: 391, endPoint y: 100, distance: 174.9
click at [391, 100] on p "PT. IDStar Cipta Teknologi" at bounding box center [393, 100] width 401 height 21
copy span "IDStar Cipta Teknologi"
